Goal: Find specific page/section: Find specific page/section

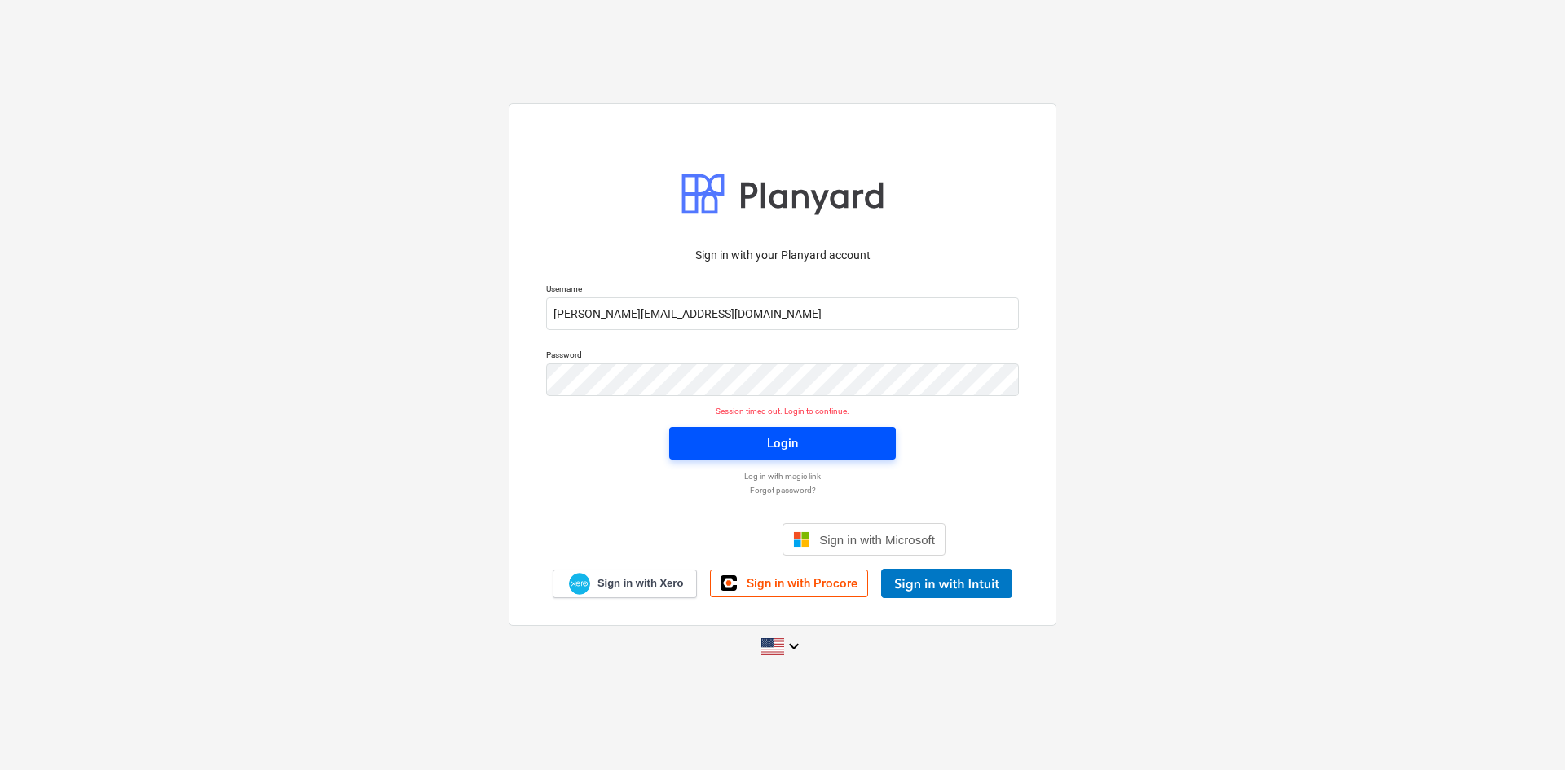
click at [744, 457] on button "Login" at bounding box center [782, 443] width 227 height 33
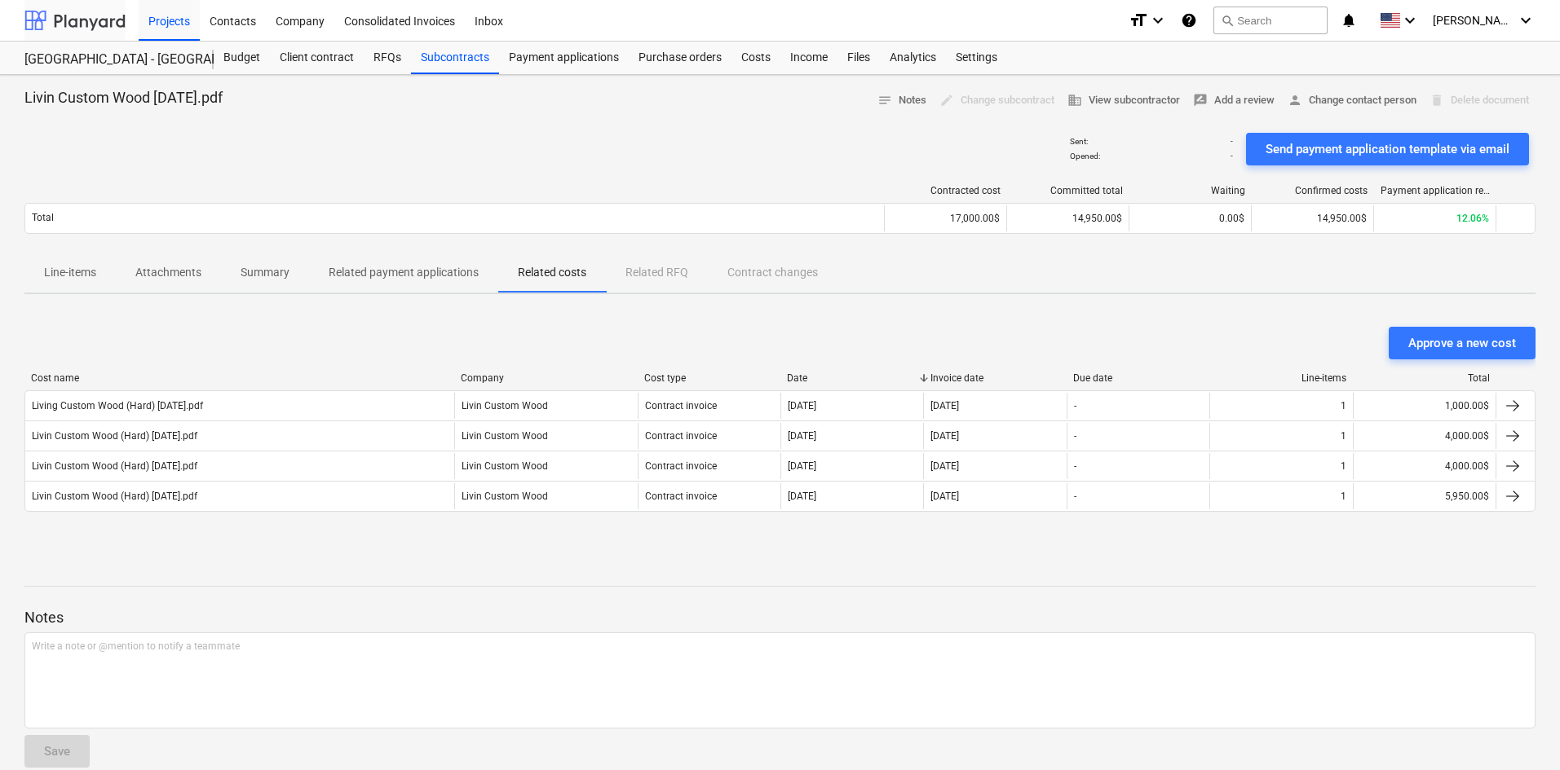
click at [68, 21] on div at bounding box center [74, 20] width 101 height 41
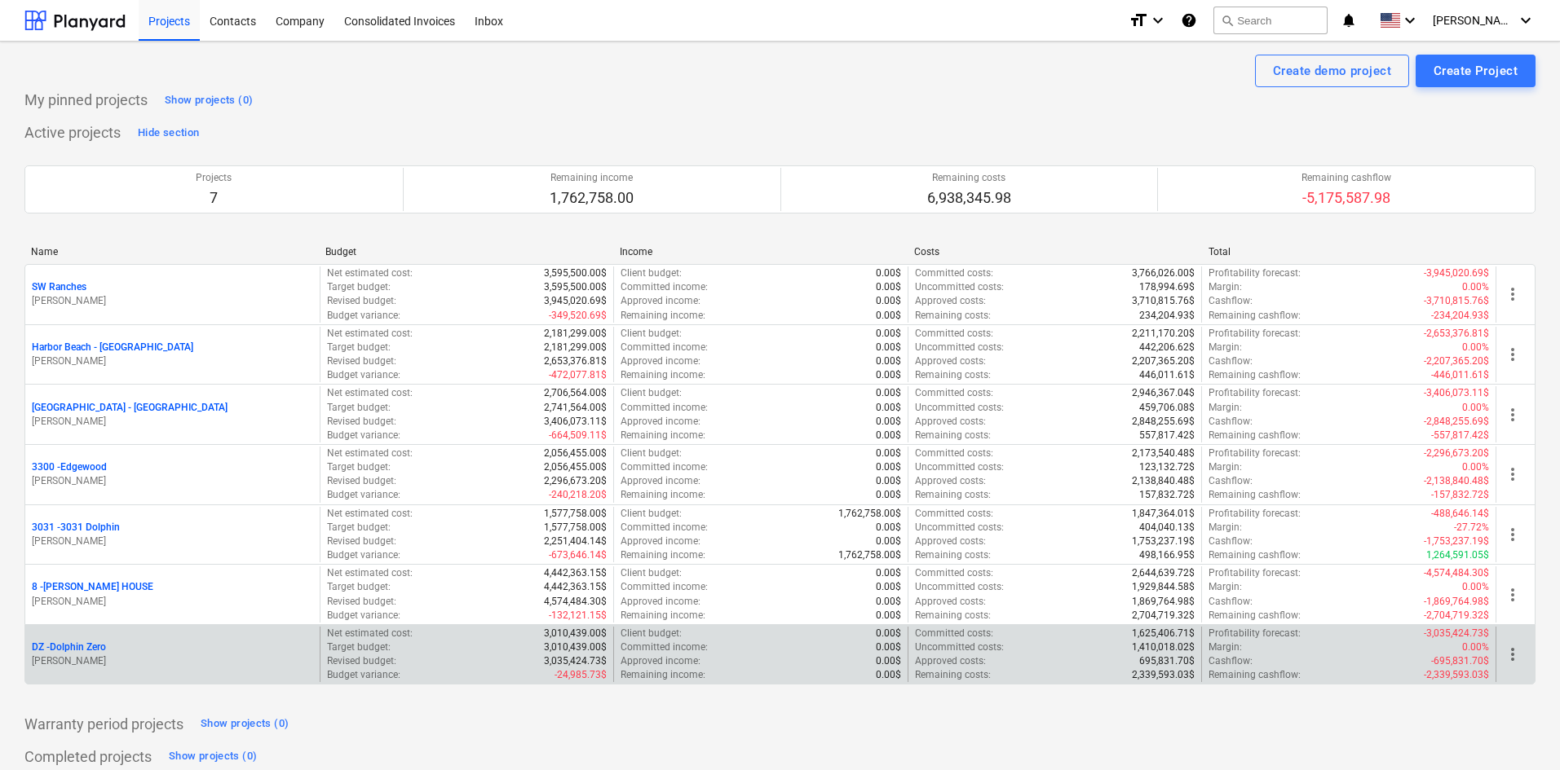
click at [90, 648] on p "DZ - Dolphin Zero" at bounding box center [69, 648] width 74 height 14
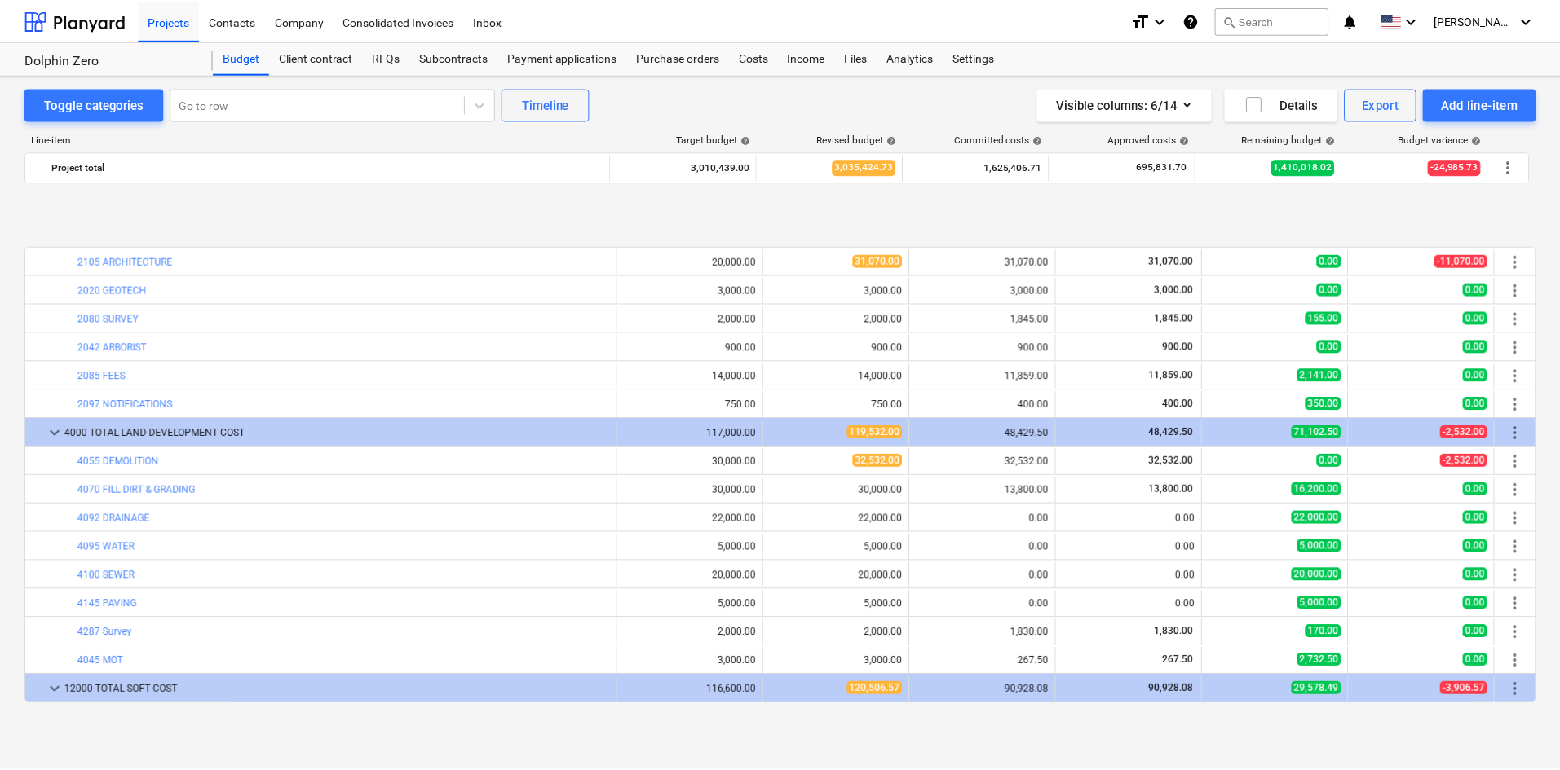
scroll to position [652, 0]
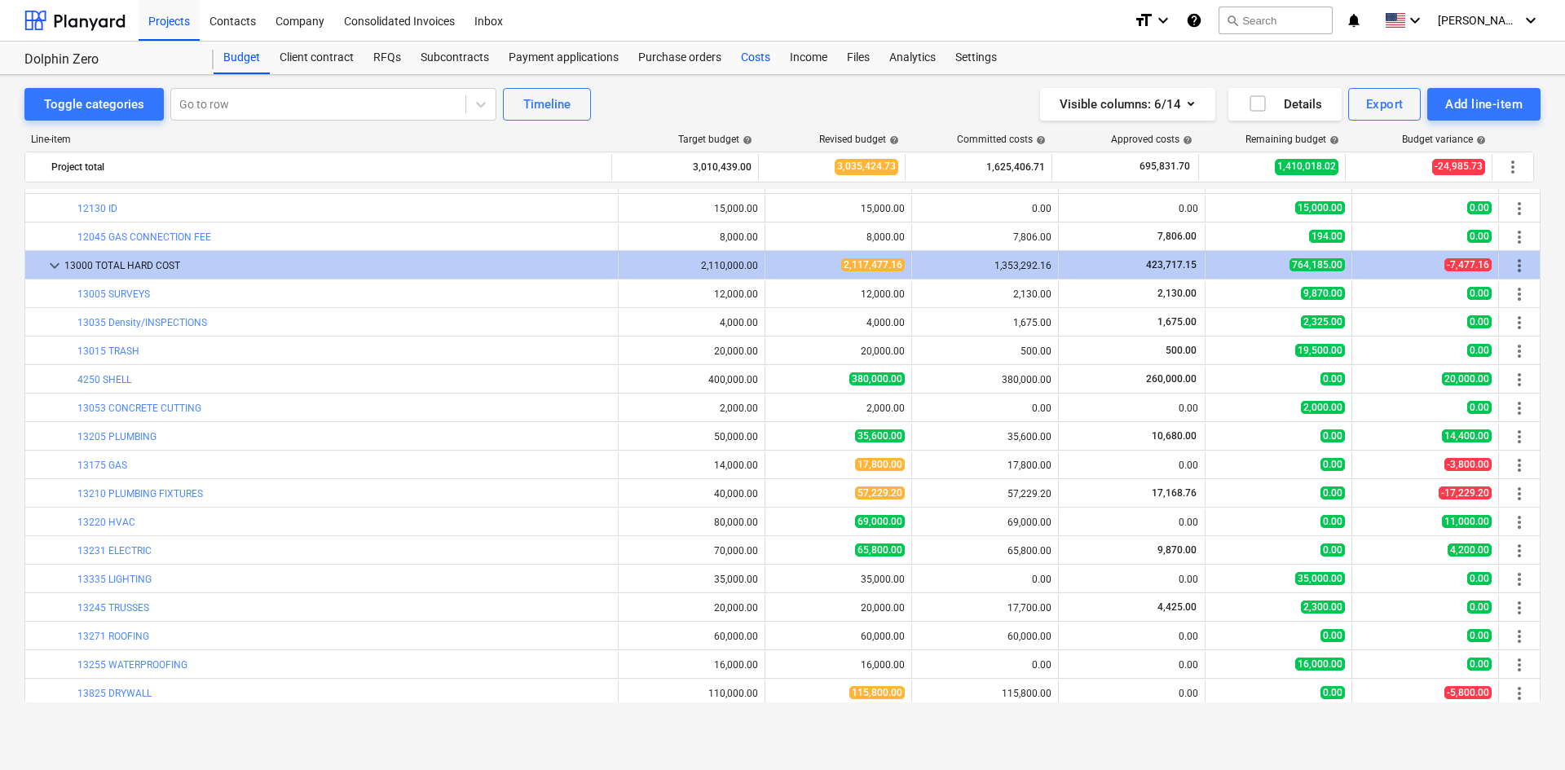
click at [755, 57] on div "Costs" at bounding box center [755, 58] width 49 height 33
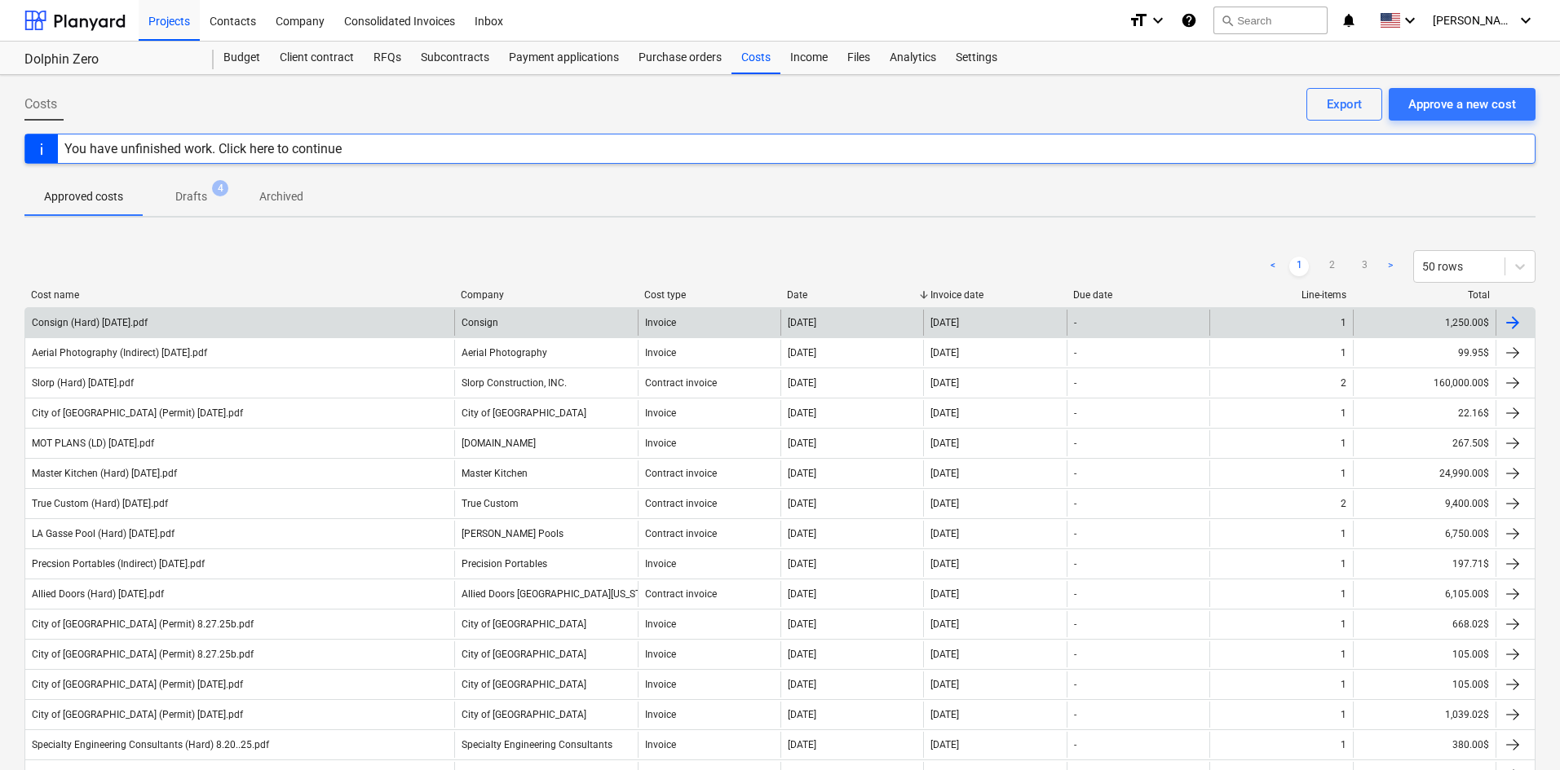
click at [410, 321] on div "Consign (Hard) [DATE].pdf" at bounding box center [239, 323] width 429 height 26
